Goal: Navigation & Orientation: Understand site structure

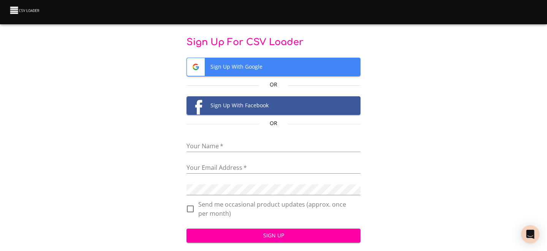
click at [258, 71] on span "Sign Up With Google" at bounding box center [274, 67] width 174 height 18
click at [228, 69] on span "Sign Up With Google" at bounding box center [274, 67] width 174 height 18
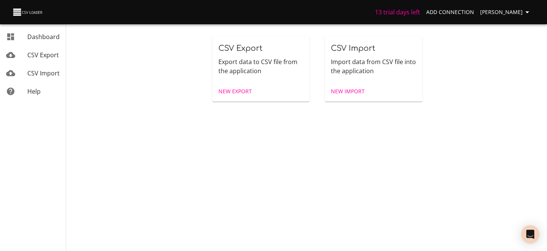
click at [448, 11] on span "Add Connection" at bounding box center [450, 12] width 48 height 9
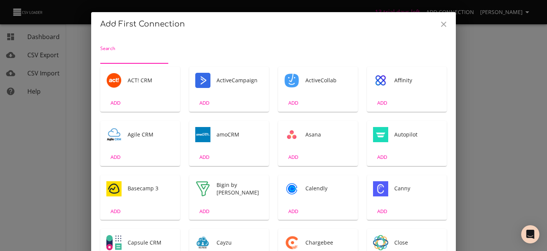
scroll to position [2, 0]
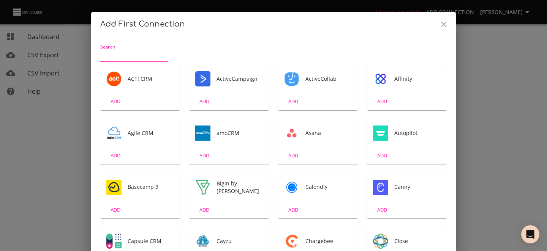
click at [446, 25] on icon "Close" at bounding box center [443, 24] width 9 height 9
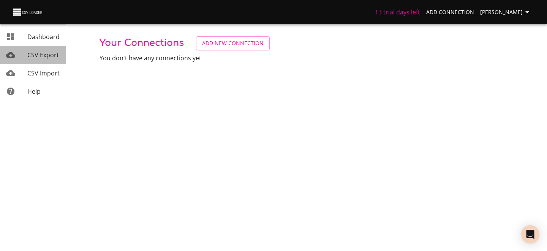
click at [35, 53] on span "CSV Export" at bounding box center [43, 55] width 32 height 8
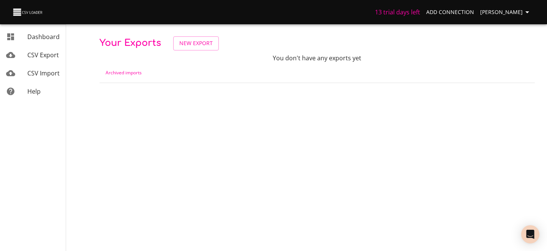
click at [39, 41] on link "Dashboard" at bounding box center [33, 37] width 66 height 18
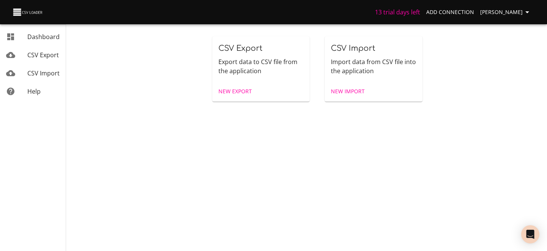
click at [38, 55] on span "CSV Export" at bounding box center [43, 55] width 32 height 8
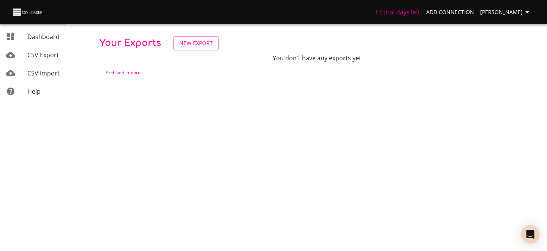
click at [43, 41] on div "Dashboard" at bounding box center [43, 36] width 32 height 9
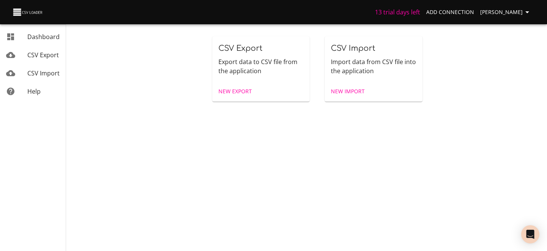
click at [36, 77] on span "CSV Import" at bounding box center [43, 73] width 32 height 8
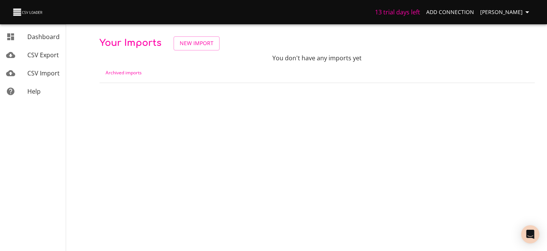
click at [39, 63] on link "CSV Export" at bounding box center [33, 55] width 66 height 18
click at [51, 39] on span "Dashboard" at bounding box center [43, 37] width 32 height 8
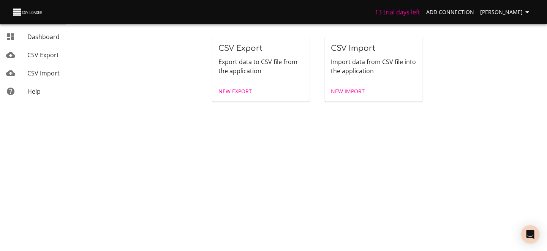
click at [30, 14] on img at bounding box center [28, 12] width 32 height 11
click at [16, 14] on img at bounding box center [28, 12] width 32 height 11
